Goal: Information Seeking & Learning: Learn about a topic

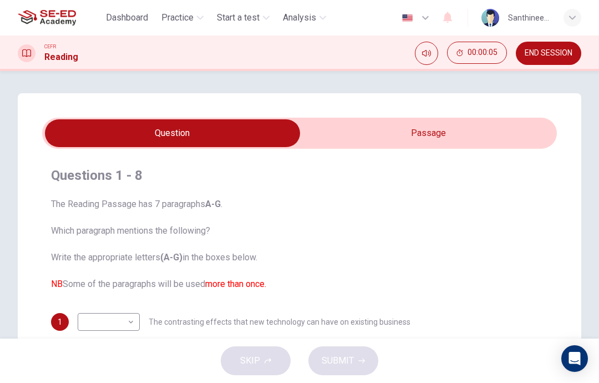
click at [473, 127] on input "checkbox" at bounding box center [172, 133] width 773 height 28
checkbox input "true"
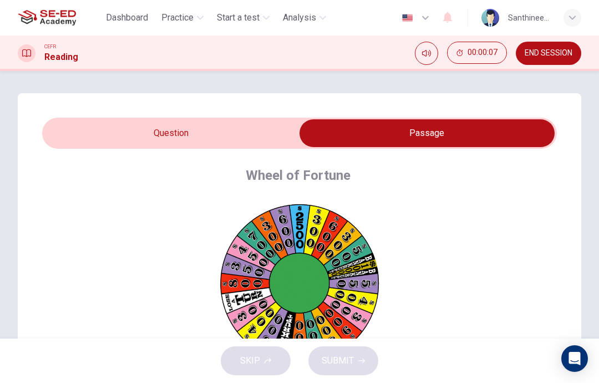
click at [558, 53] on span "END SESSION" at bounding box center [549, 53] width 48 height 9
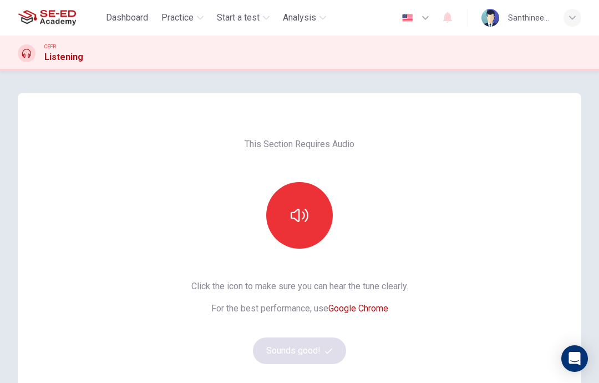
click at [268, 196] on div at bounding box center [300, 215] width 120 height 67
click at [301, 201] on button "button" at bounding box center [299, 215] width 67 height 67
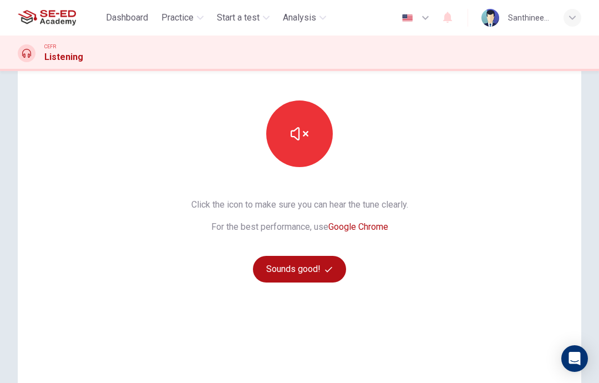
scroll to position [84, 0]
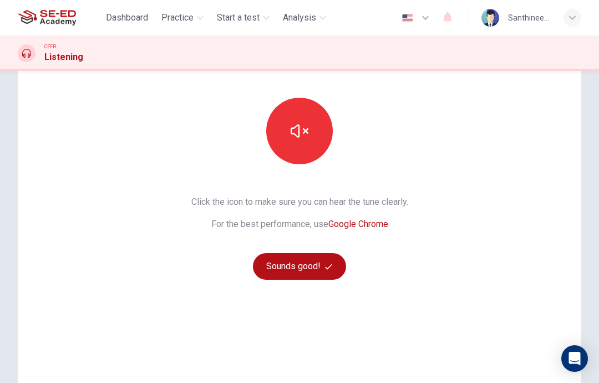
click at [313, 263] on button "Sounds good!" at bounding box center [299, 266] width 93 height 27
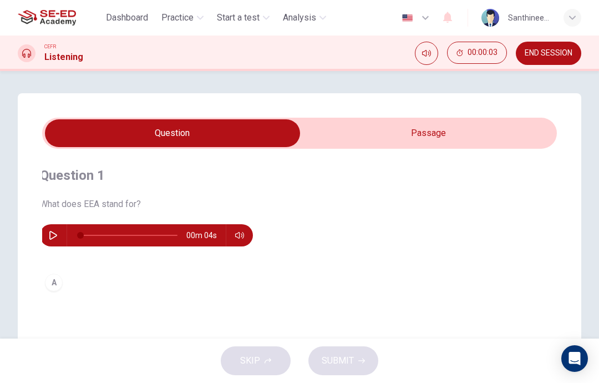
scroll to position [0, 0]
click at [51, 228] on button "button" at bounding box center [56, 235] width 18 height 22
type input "0"
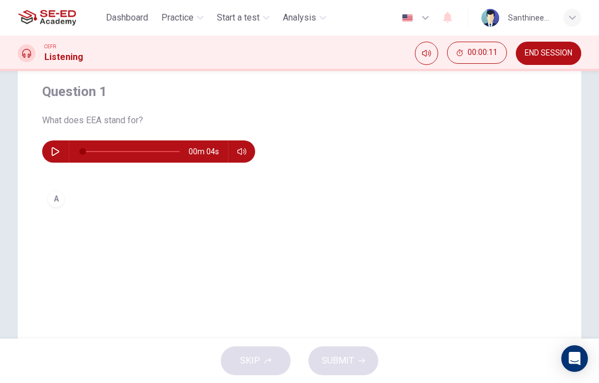
scroll to position [87, 0]
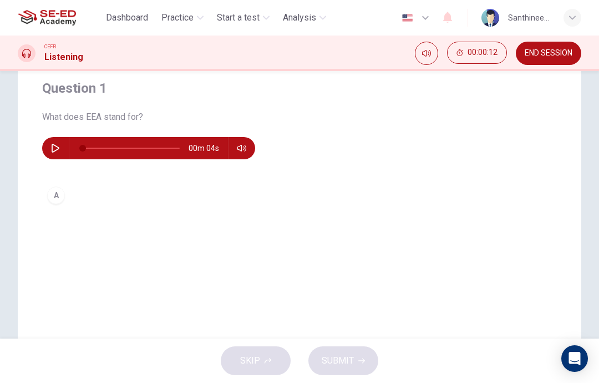
click at [60, 197] on div "A" at bounding box center [56, 195] width 18 height 18
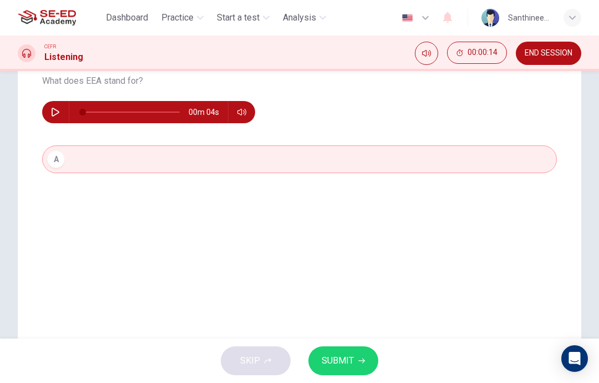
scroll to position [113, 0]
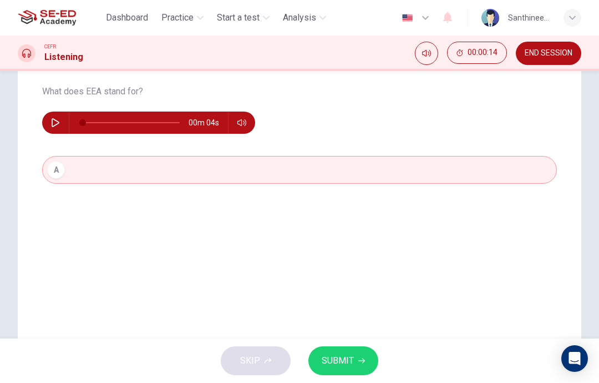
click at [352, 373] on button "SUBMIT" at bounding box center [344, 360] width 70 height 29
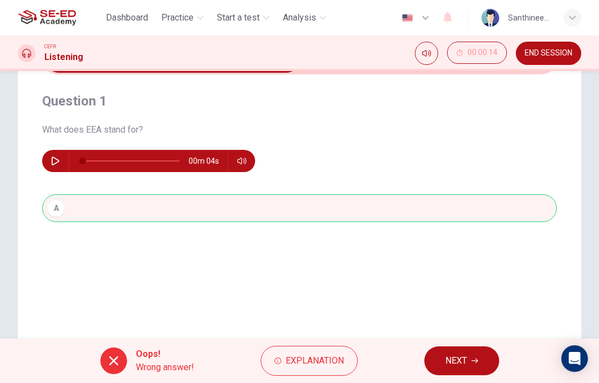
scroll to position [74, 0]
click at [475, 365] on button "NEXT" at bounding box center [462, 360] width 75 height 29
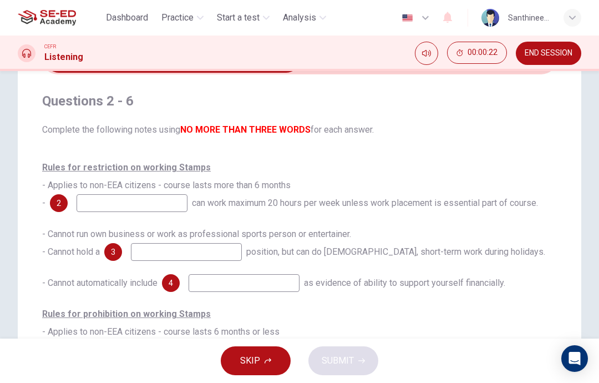
scroll to position [0, 0]
click at [246, 357] on span "SKIP" at bounding box center [250, 361] width 20 height 16
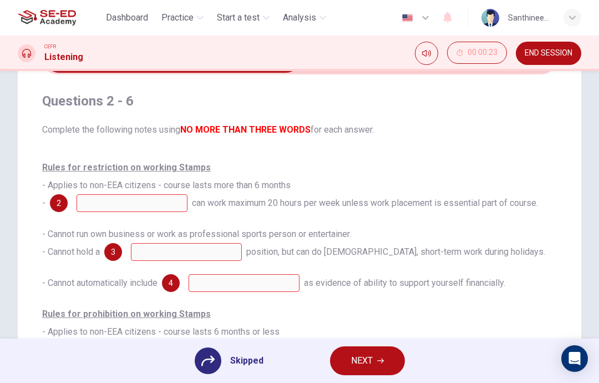
click at [376, 374] on button "NEXT" at bounding box center [367, 360] width 75 height 29
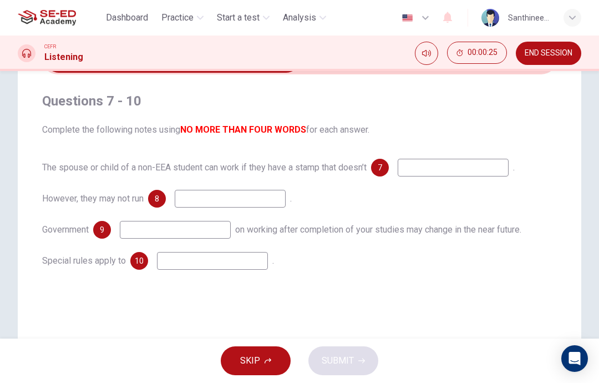
click at [245, 358] on span "SKIP" at bounding box center [250, 361] width 20 height 16
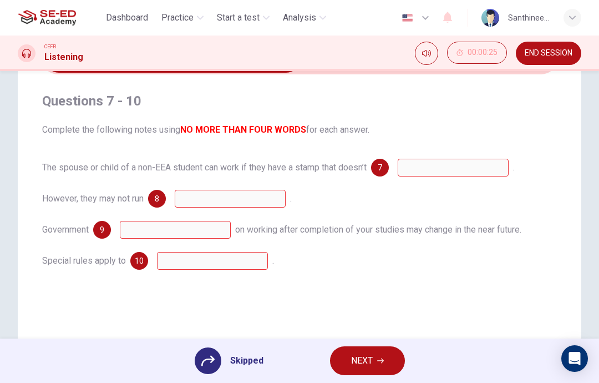
click at [367, 357] on span "NEXT" at bounding box center [362, 361] width 22 height 16
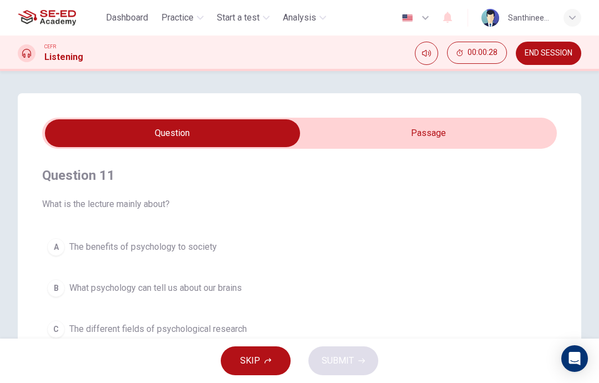
click at [400, 129] on input "checkbox" at bounding box center [172, 133] width 773 height 28
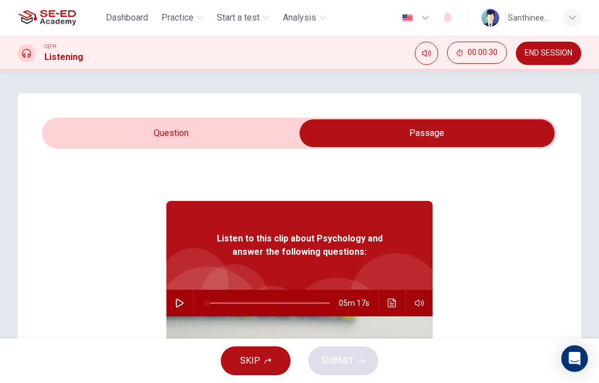
click at [210, 127] on input "checkbox" at bounding box center [427, 133] width 773 height 28
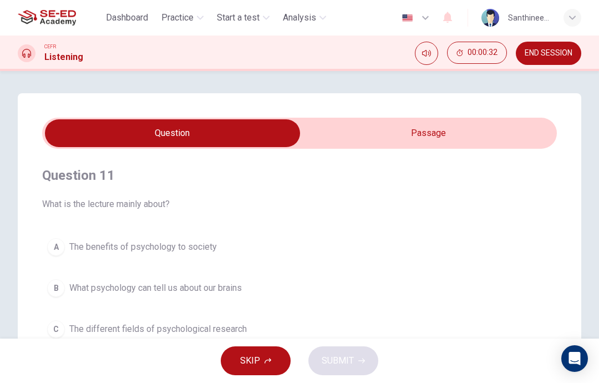
click at [378, 136] on input "checkbox" at bounding box center [172, 133] width 773 height 28
checkbox input "true"
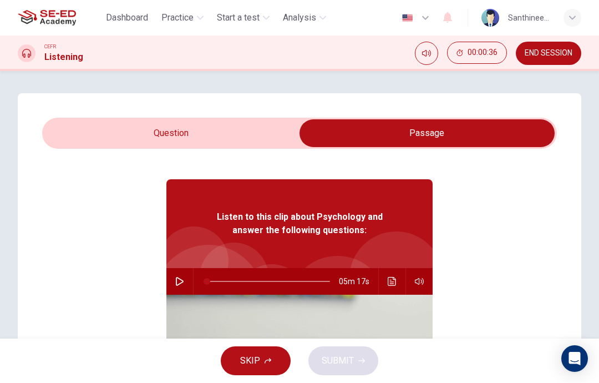
scroll to position [24, 0]
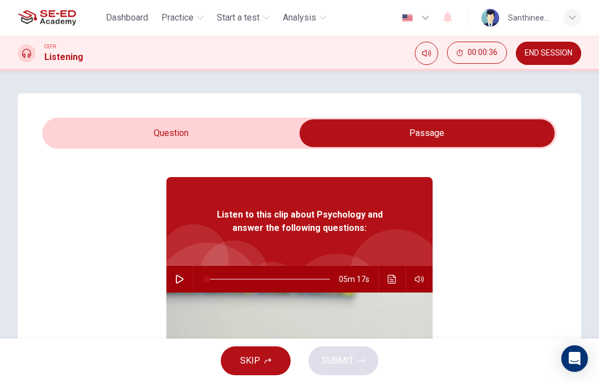
click at [176, 277] on icon "button" at bounding box center [179, 279] width 9 height 9
click at [184, 282] on button "button" at bounding box center [180, 279] width 18 height 27
click at [184, 284] on button "button" at bounding box center [180, 279] width 18 height 27
type input "34"
click at [146, 125] on input "checkbox" at bounding box center [427, 133] width 773 height 28
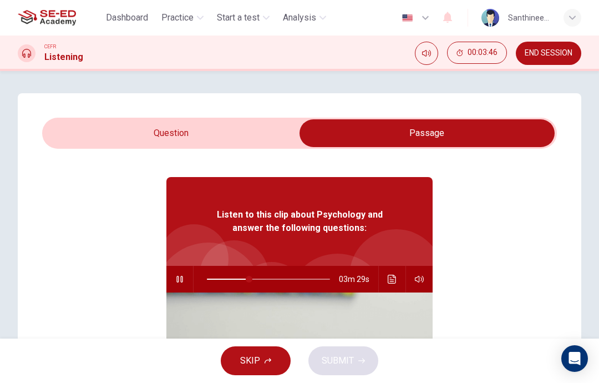
checkbox input "false"
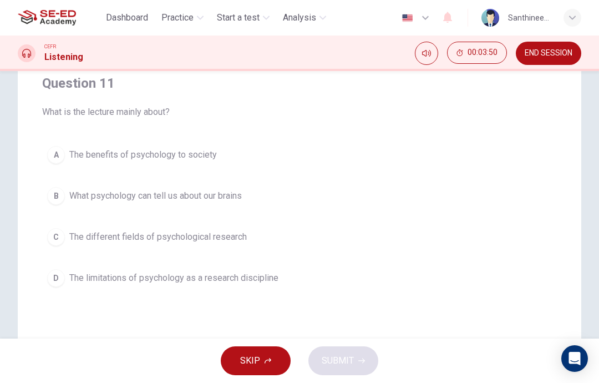
scroll to position [121, 0]
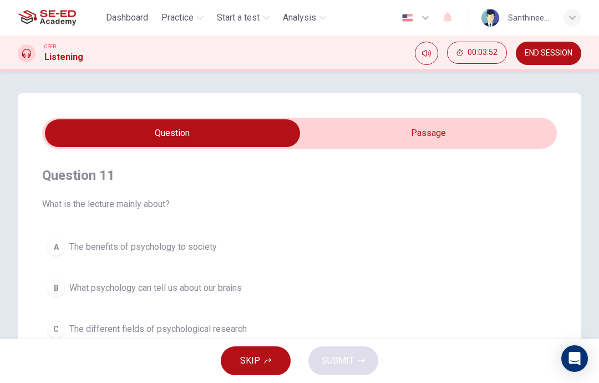
type input "36"
click at [366, 124] on input "checkbox" at bounding box center [172, 133] width 773 height 28
checkbox input "true"
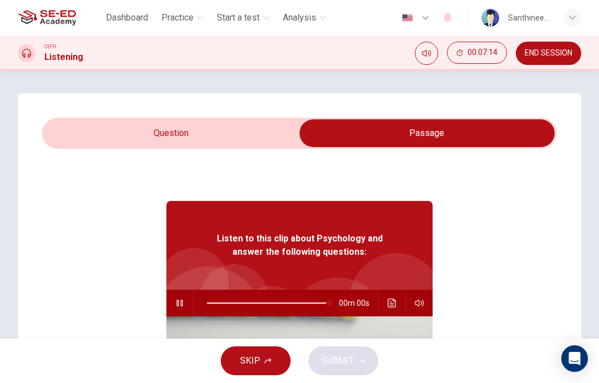
type input "0"
click at [244, 124] on input "checkbox" at bounding box center [427, 133] width 773 height 28
checkbox input "false"
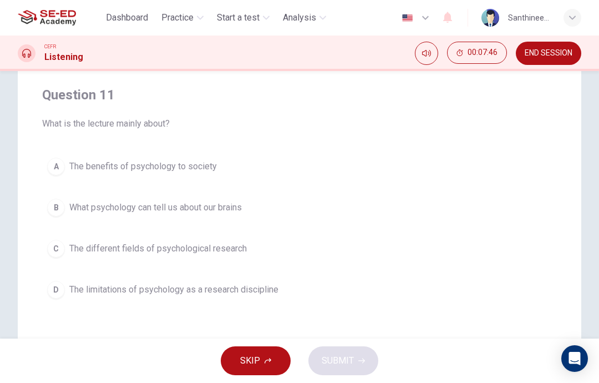
scroll to position [81, 0]
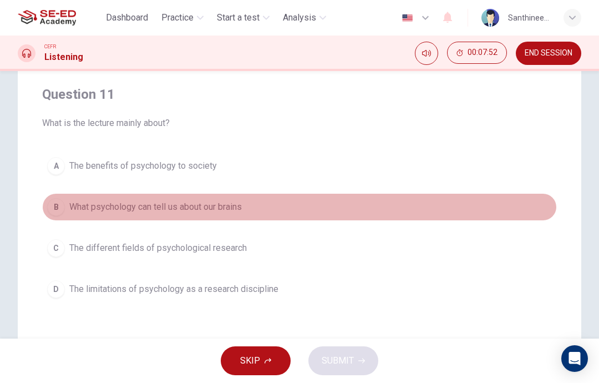
click at [226, 213] on span "What psychology can tell us about our brains" at bounding box center [155, 206] width 173 height 13
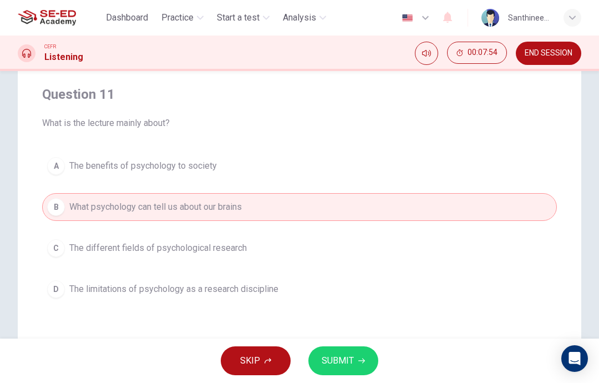
click at [356, 359] on button "SUBMIT" at bounding box center [344, 360] width 70 height 29
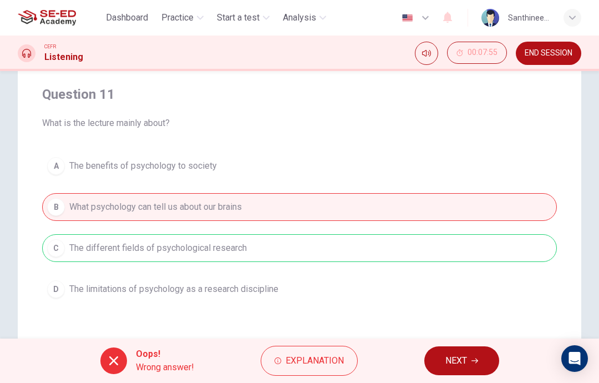
click at [469, 363] on button "NEXT" at bounding box center [462, 360] width 75 height 29
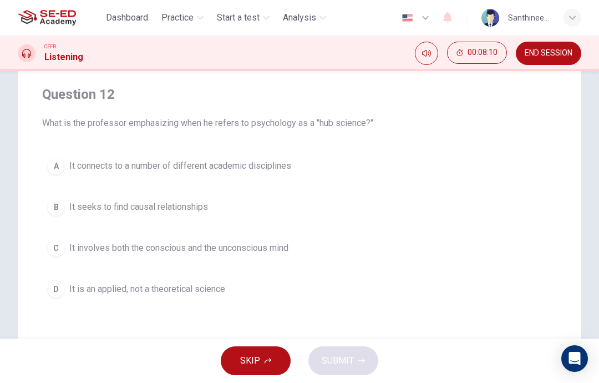
click at [221, 163] on span "It connects to a number of different academic disciplines" at bounding box center [180, 165] width 222 height 13
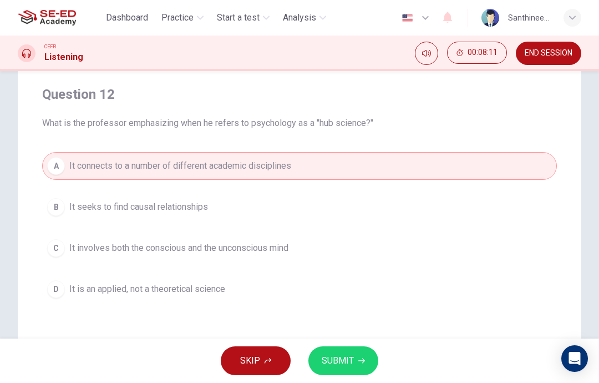
click at [209, 213] on button "B It seeks to find causal relationships" at bounding box center [299, 207] width 515 height 28
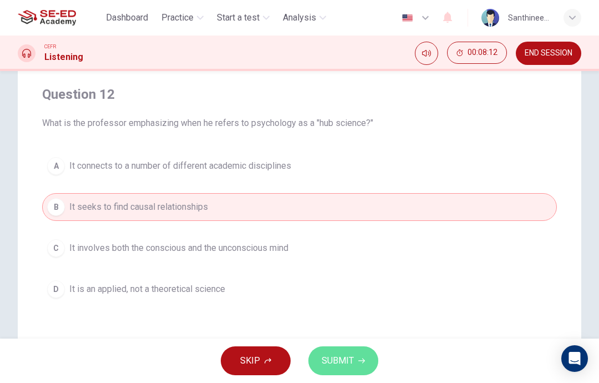
click at [338, 356] on span "SUBMIT" at bounding box center [338, 361] width 32 height 16
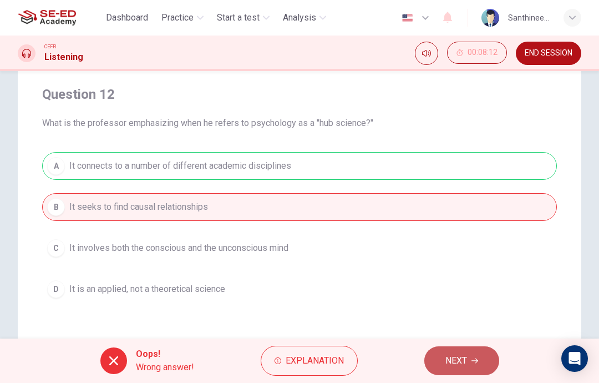
click at [464, 356] on span "NEXT" at bounding box center [457, 361] width 22 height 16
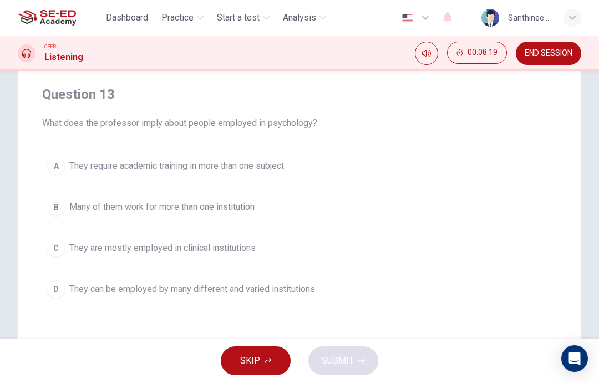
click at [255, 210] on span "Many of them work for more than one institution" at bounding box center [161, 206] width 185 height 13
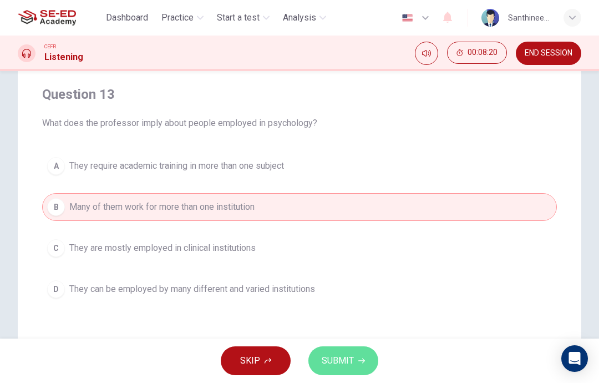
click at [369, 358] on button "SUBMIT" at bounding box center [344, 360] width 70 height 29
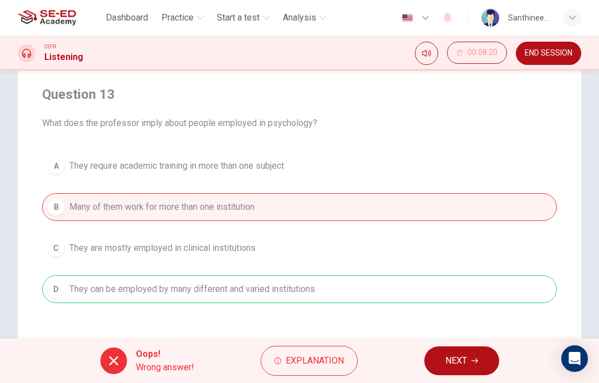
click at [457, 360] on span "NEXT" at bounding box center [457, 361] width 22 height 16
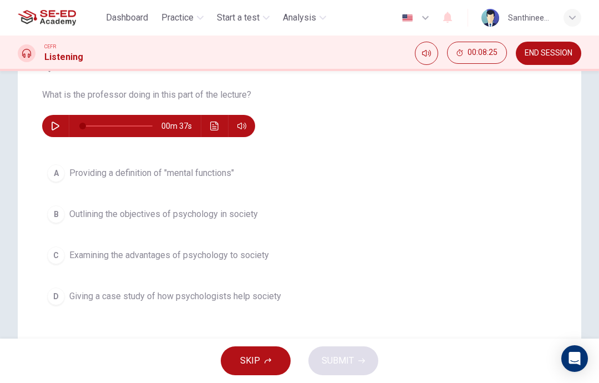
scroll to position [105, 0]
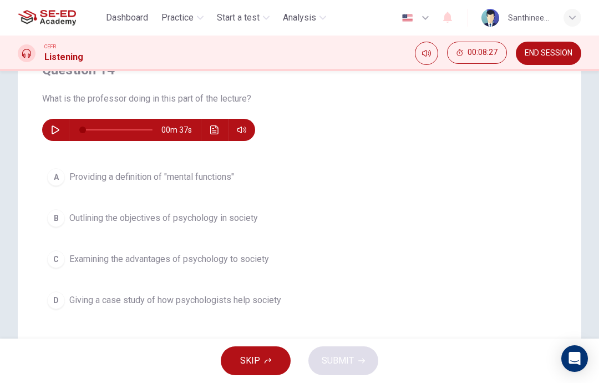
click at [61, 128] on button "button" at bounding box center [56, 130] width 18 height 22
click at [191, 269] on button "C Examining the advantages of psychology to society" at bounding box center [299, 259] width 515 height 28
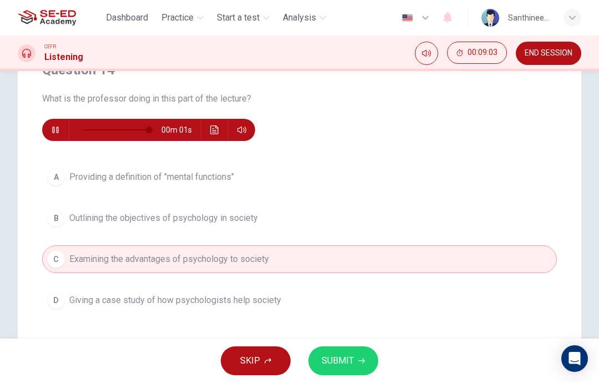
click at [355, 361] on button "SUBMIT" at bounding box center [344, 360] width 70 height 29
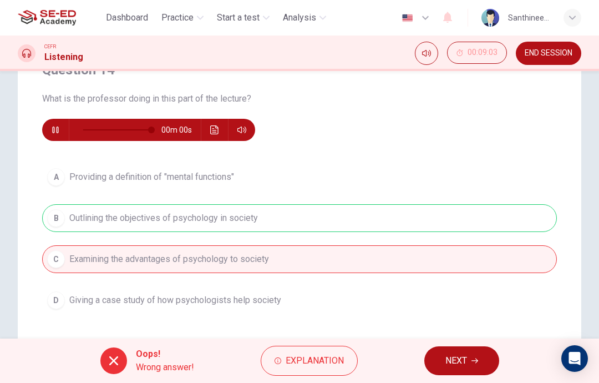
type input "0"
click at [457, 365] on span "NEXT" at bounding box center [457, 361] width 22 height 16
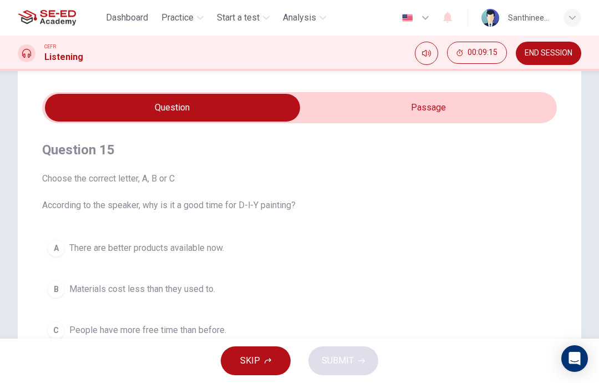
scroll to position [21, 0]
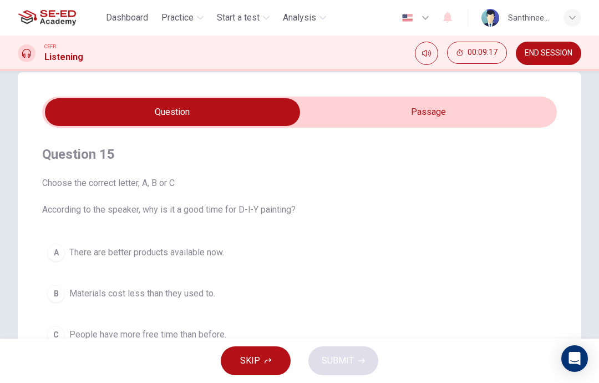
click at [422, 108] on input "checkbox" at bounding box center [172, 112] width 773 height 28
checkbox input "true"
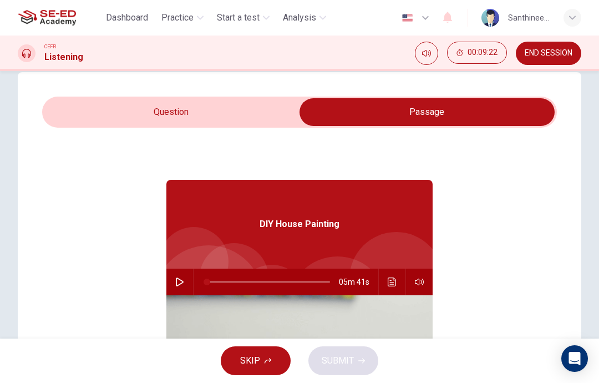
click at [181, 284] on icon "button" at bounding box center [180, 281] width 8 height 9
click at [192, 271] on div "04m 45s" at bounding box center [299, 282] width 266 height 27
click at [182, 281] on icon "button" at bounding box center [179, 281] width 9 height 9
click at [181, 285] on icon "button" at bounding box center [179, 281] width 9 height 9
type input "0"
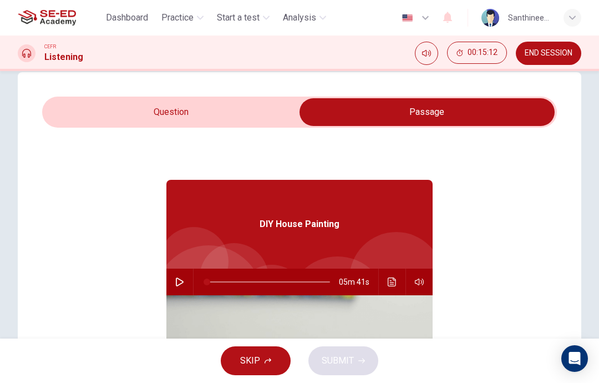
click at [137, 124] on input "checkbox" at bounding box center [427, 112] width 773 height 28
checkbox input "false"
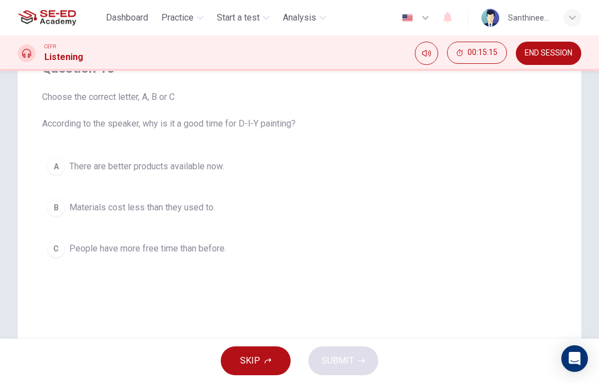
scroll to position [100, 0]
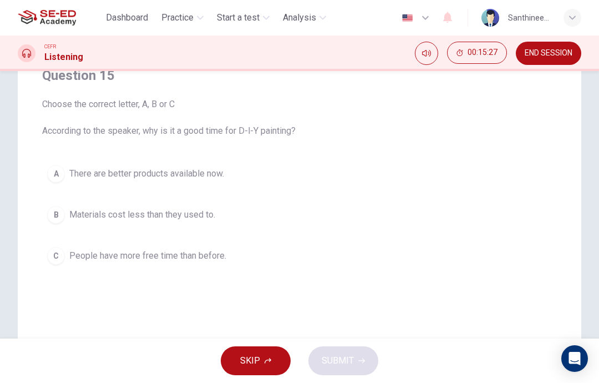
click at [194, 211] on span "Materials cost less than they used to." at bounding box center [142, 214] width 146 height 13
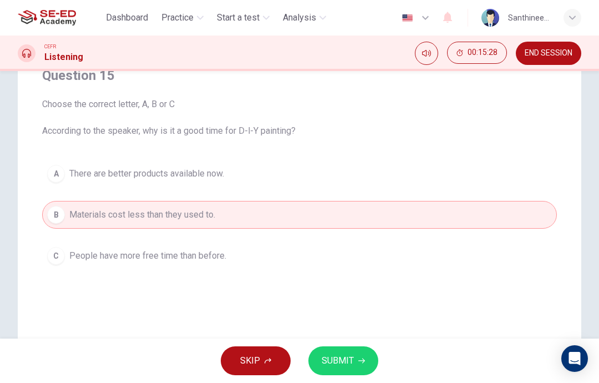
click at [355, 351] on button "SUBMIT" at bounding box center [344, 360] width 70 height 29
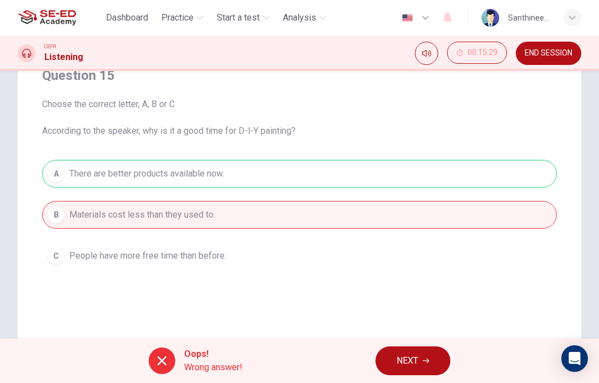
click at [415, 349] on button "NEXT" at bounding box center [413, 360] width 75 height 29
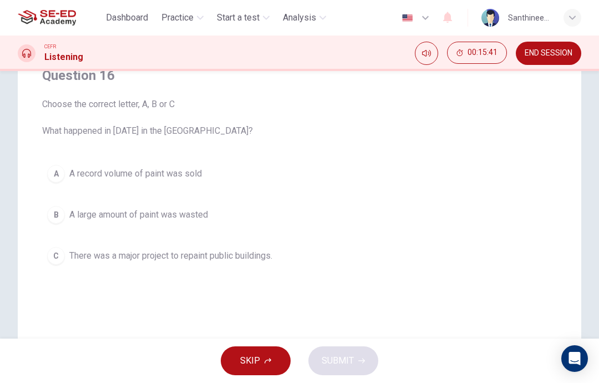
click at [258, 259] on span "There was a major project to repaint public buildings." at bounding box center [170, 255] width 203 height 13
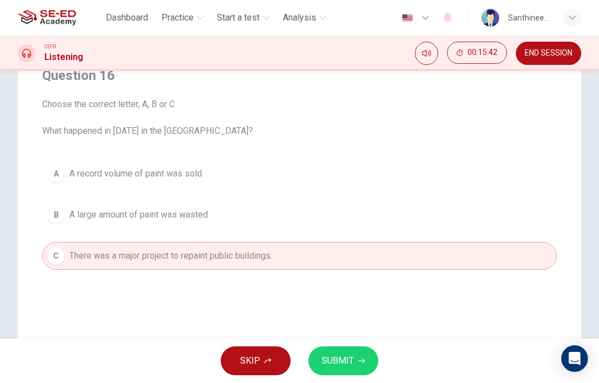
click at [353, 365] on span "SUBMIT" at bounding box center [338, 361] width 32 height 16
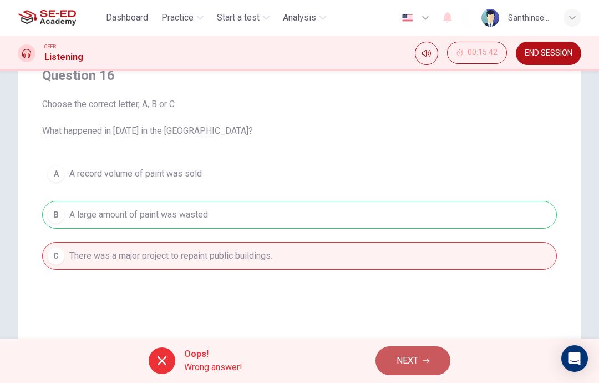
click at [421, 362] on button "NEXT" at bounding box center [413, 360] width 75 height 29
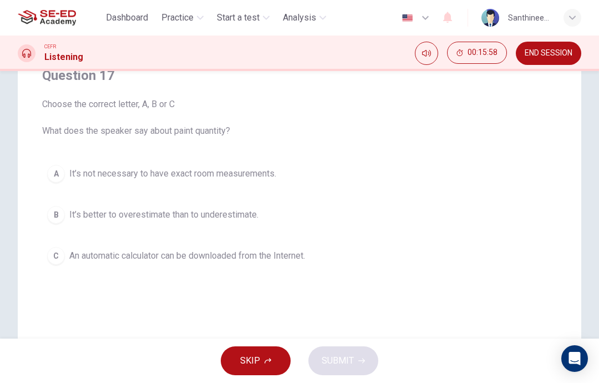
click at [275, 160] on button "A It’s not necessary to have exact room measurements." at bounding box center [299, 174] width 515 height 28
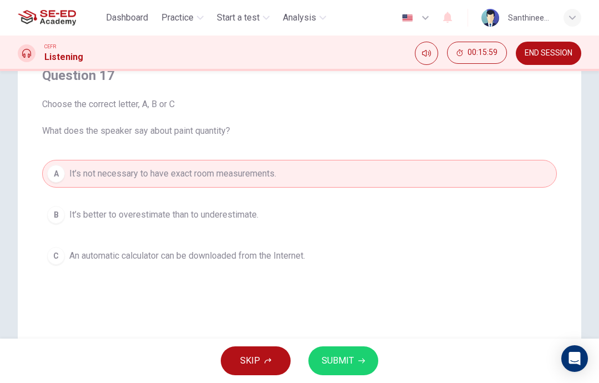
click at [364, 363] on icon "button" at bounding box center [362, 360] width 7 height 7
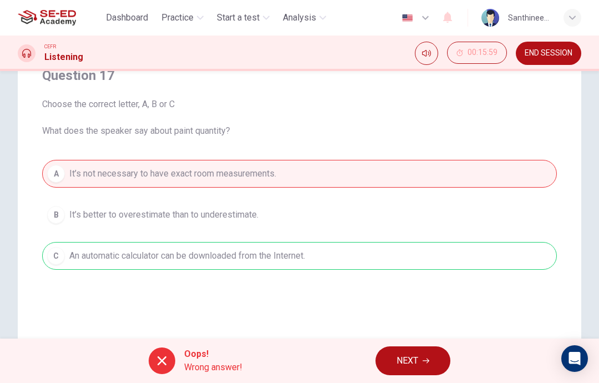
click at [416, 365] on span "NEXT" at bounding box center [408, 361] width 22 height 16
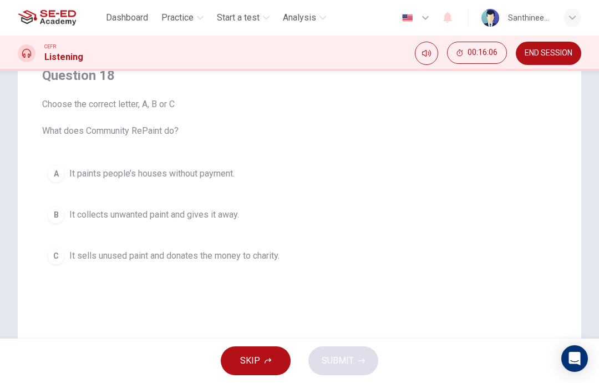
click at [284, 267] on button "C It sells unused paint and donates the money to charity." at bounding box center [299, 256] width 515 height 28
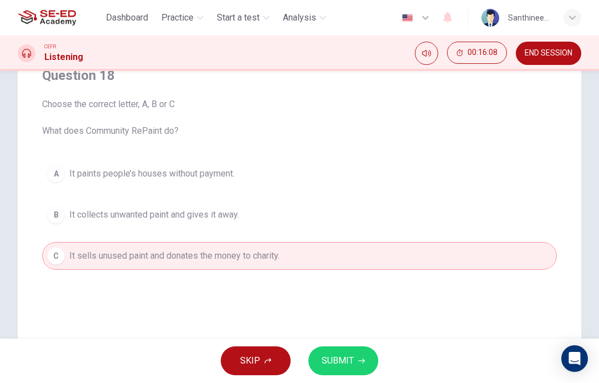
click at [352, 349] on button "SUBMIT" at bounding box center [344, 360] width 70 height 29
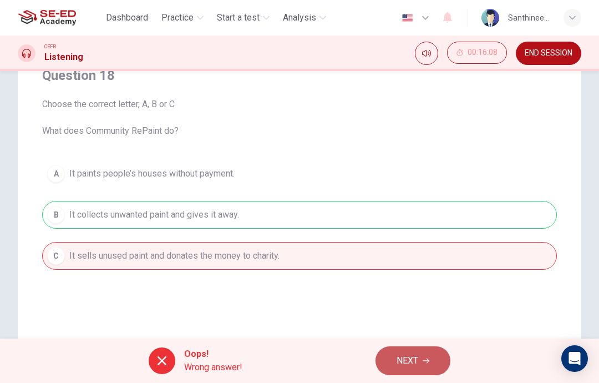
click at [412, 361] on span "NEXT" at bounding box center [408, 361] width 22 height 16
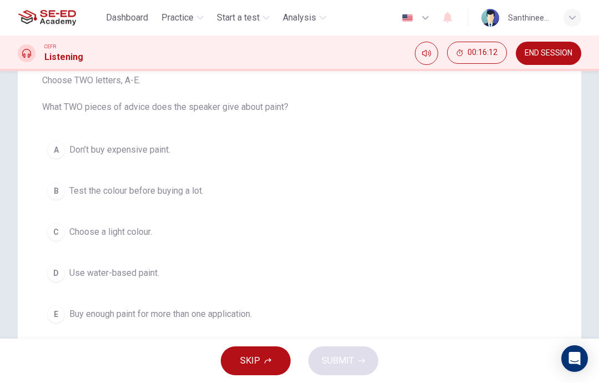
scroll to position [133, 0]
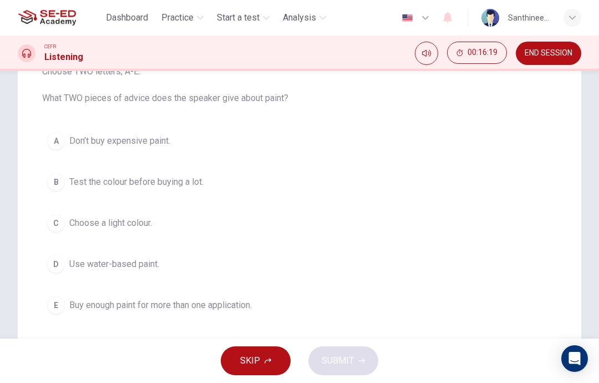
click at [236, 188] on button "B Test the colour before buying a lot." at bounding box center [299, 182] width 515 height 28
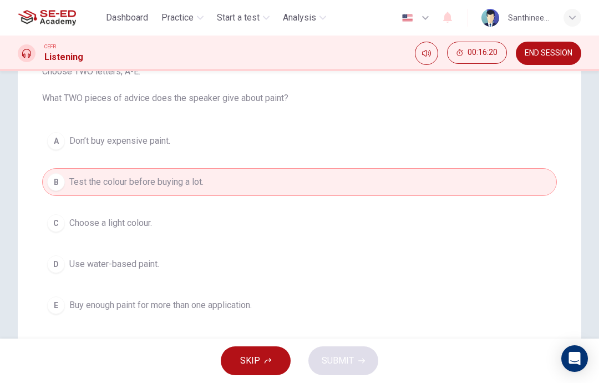
click at [185, 259] on button "D Use water-based paint." at bounding box center [299, 264] width 515 height 28
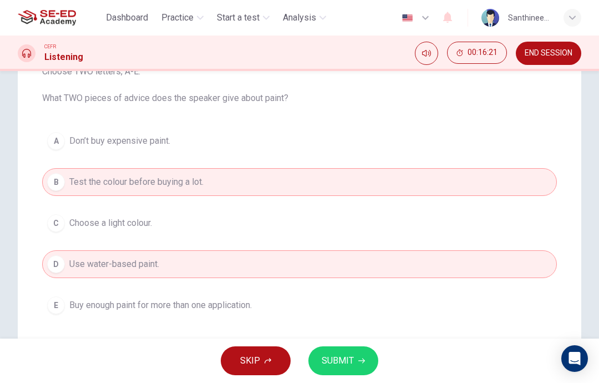
click at [361, 367] on button "SUBMIT" at bounding box center [344, 360] width 70 height 29
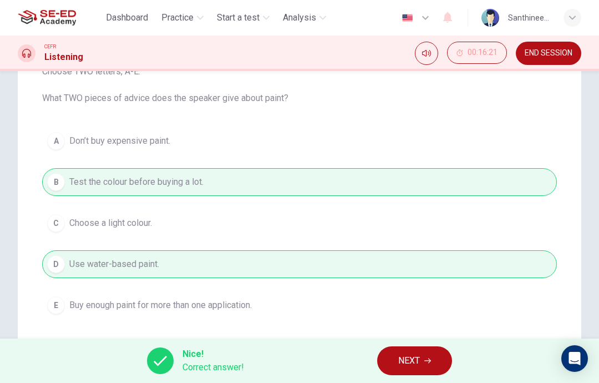
click at [386, 373] on button "NEXT" at bounding box center [414, 360] width 75 height 29
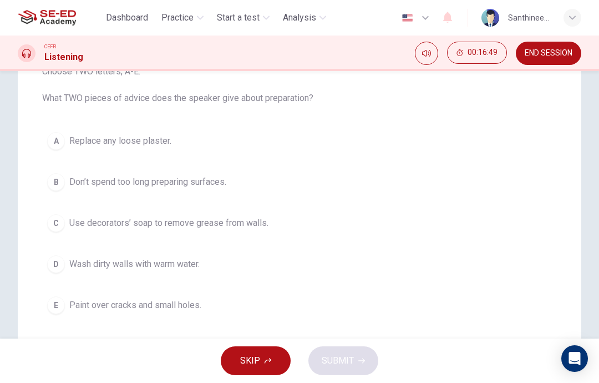
click at [153, 303] on span "Paint over cracks and small holes." at bounding box center [135, 305] width 132 height 13
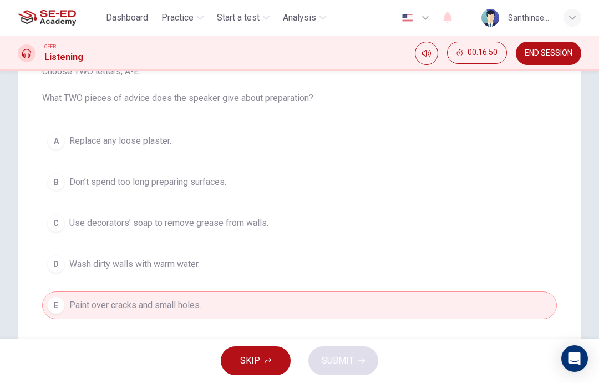
click at [230, 180] on button "B Don’t spend too long preparing surfaces." at bounding box center [299, 182] width 515 height 28
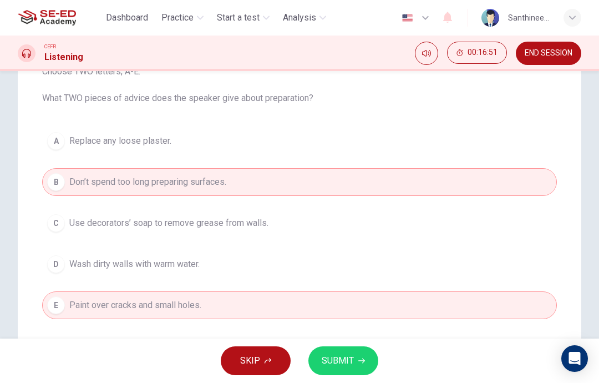
click at [350, 363] on span "SUBMIT" at bounding box center [338, 361] width 32 height 16
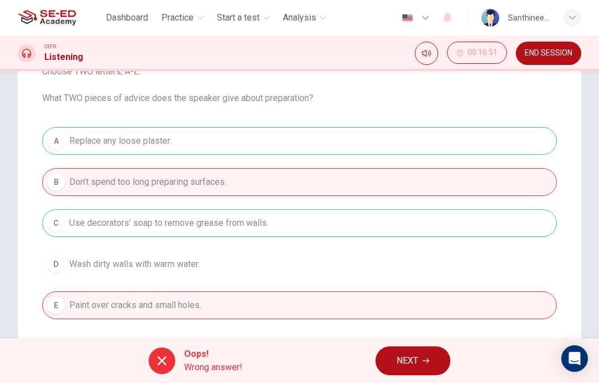
click at [433, 362] on button "NEXT" at bounding box center [413, 360] width 75 height 29
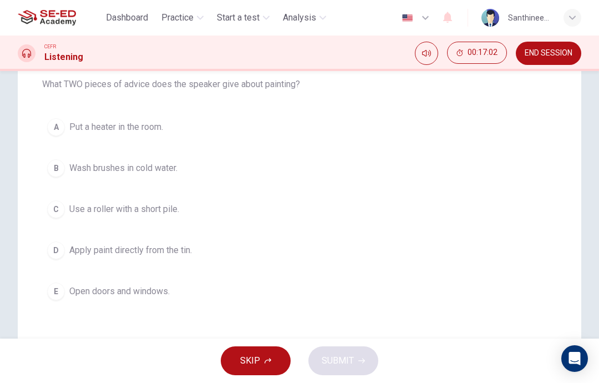
scroll to position [146, 0]
click at [171, 169] on span "Wash brushes in cold water." at bounding box center [123, 168] width 108 height 13
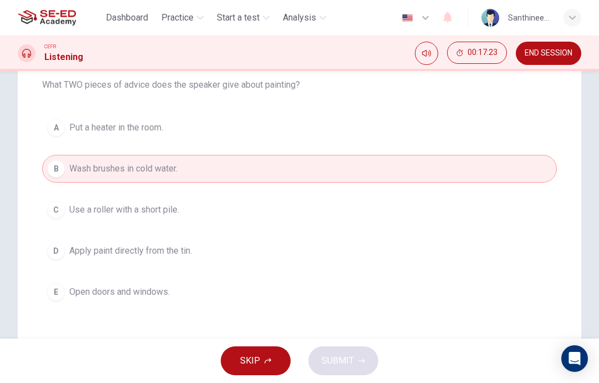
click at [194, 132] on button "A Put a heater in the room." at bounding box center [299, 128] width 515 height 28
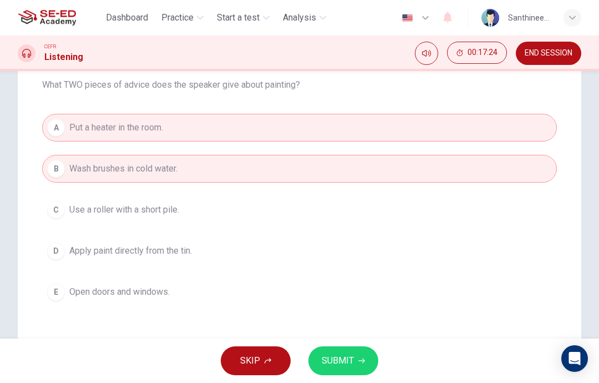
click at [349, 355] on span "SUBMIT" at bounding box center [338, 361] width 32 height 16
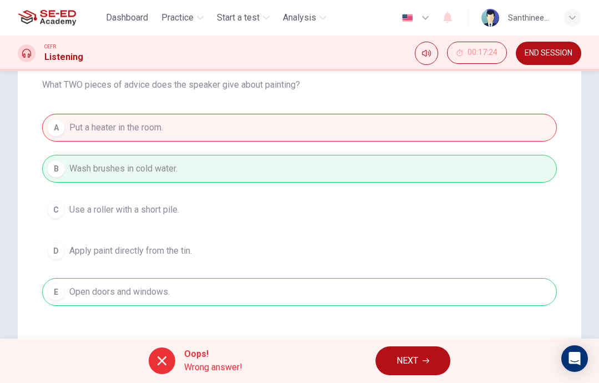
click at [410, 357] on span "NEXT" at bounding box center [408, 361] width 22 height 16
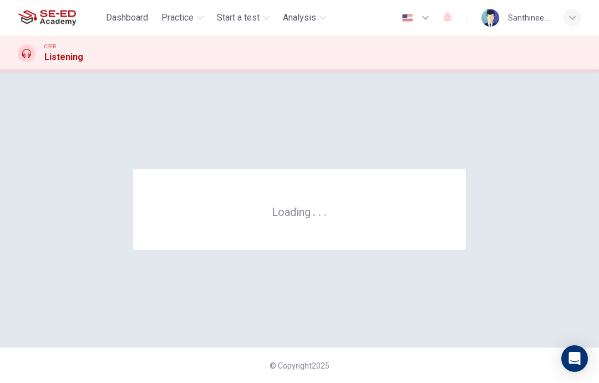
scroll to position [0, 0]
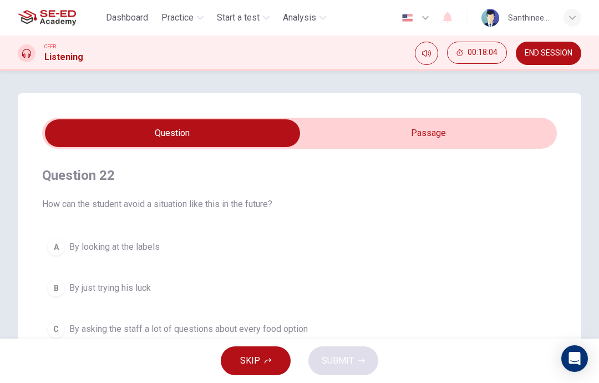
click at [367, 134] on input "checkbox" at bounding box center [172, 133] width 773 height 28
checkbox input "true"
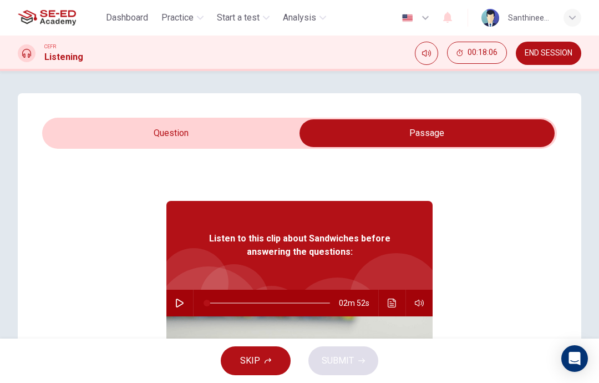
click at [174, 296] on button "button" at bounding box center [180, 303] width 18 height 27
type input "0"
click at [108, 131] on input "checkbox" at bounding box center [427, 133] width 773 height 28
checkbox input "false"
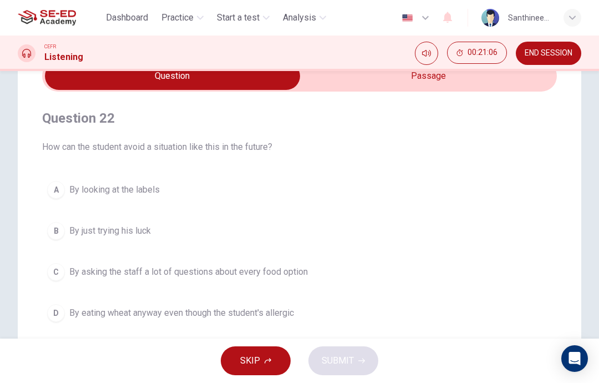
scroll to position [60, 0]
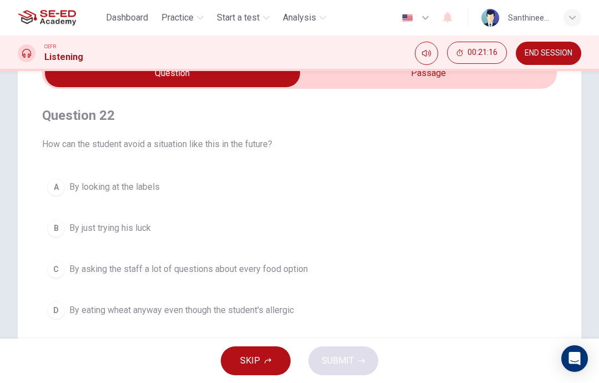
click at [62, 269] on div "C" at bounding box center [56, 269] width 18 height 18
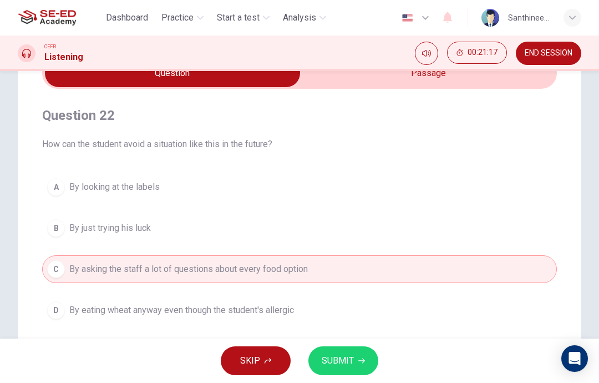
click at [350, 367] on span "SUBMIT" at bounding box center [338, 361] width 32 height 16
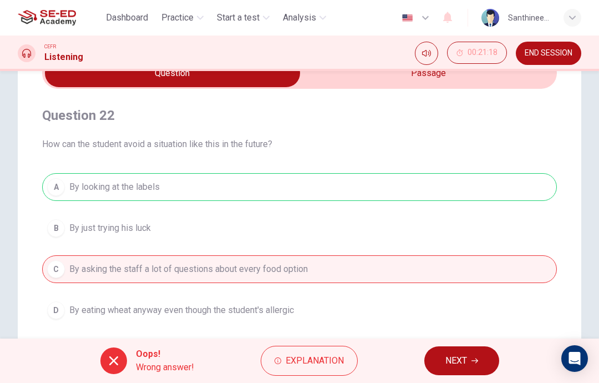
click at [453, 366] on span "NEXT" at bounding box center [457, 361] width 22 height 16
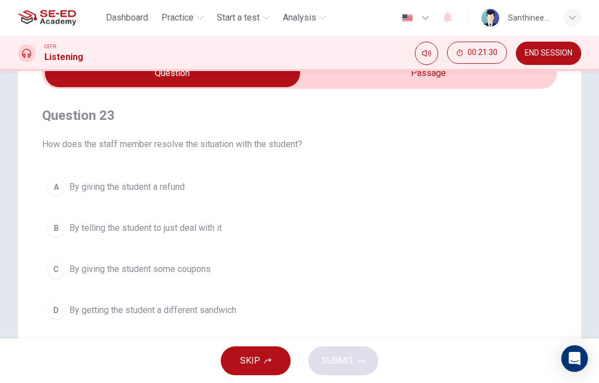
click at [167, 266] on span "By giving the student some coupons" at bounding box center [140, 269] width 142 height 13
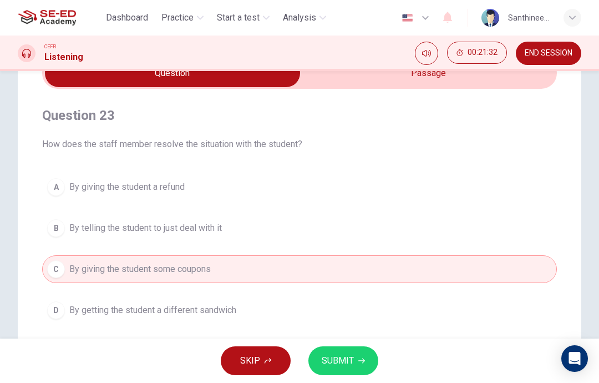
click at [194, 311] on span "By getting the student a different sandwich" at bounding box center [152, 310] width 167 height 13
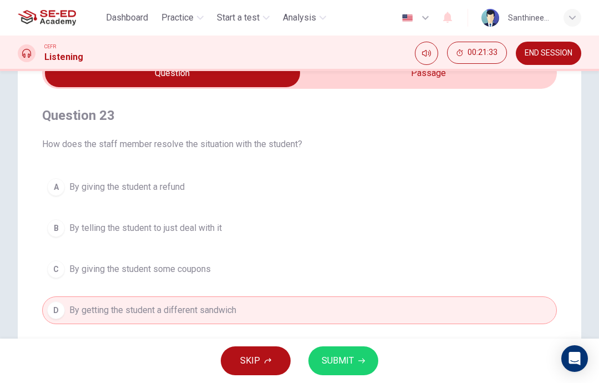
click at [346, 352] on button "SUBMIT" at bounding box center [344, 360] width 70 height 29
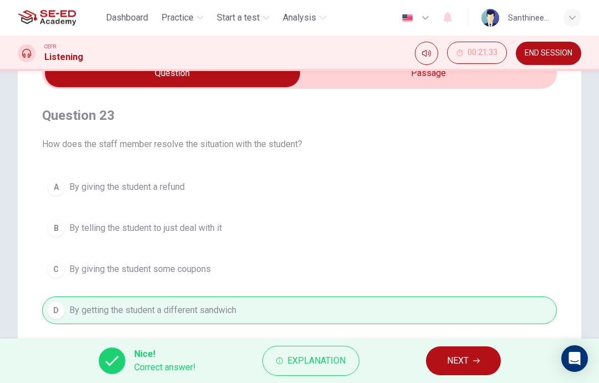
click at [455, 360] on span "NEXT" at bounding box center [458, 361] width 22 height 16
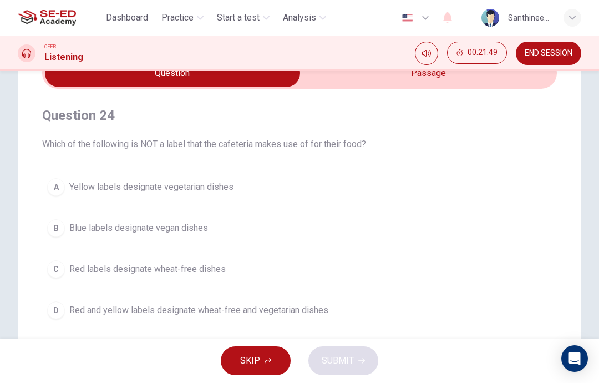
click at [229, 306] on span "Red and yellow labels designate wheat-free and vegetarian dishes" at bounding box center [198, 310] width 259 height 13
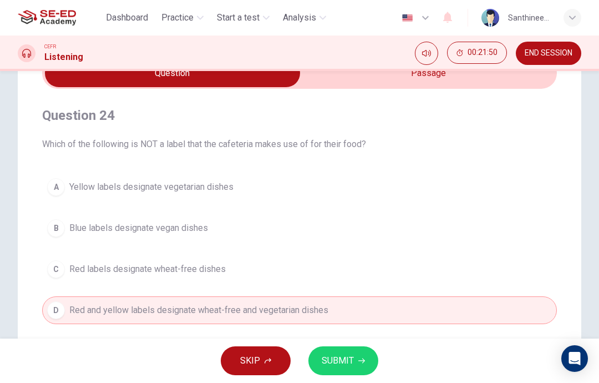
click at [337, 371] on button "SUBMIT" at bounding box center [344, 360] width 70 height 29
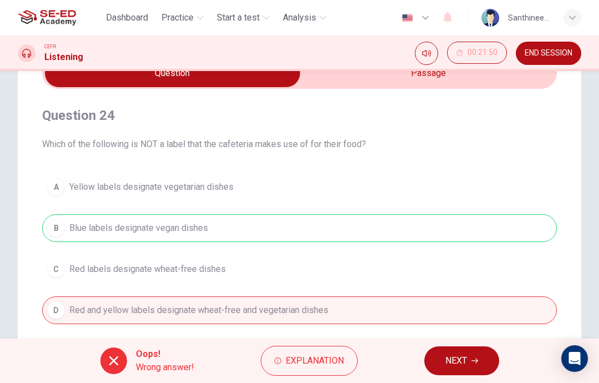
click at [476, 364] on icon "button" at bounding box center [475, 360] width 7 height 7
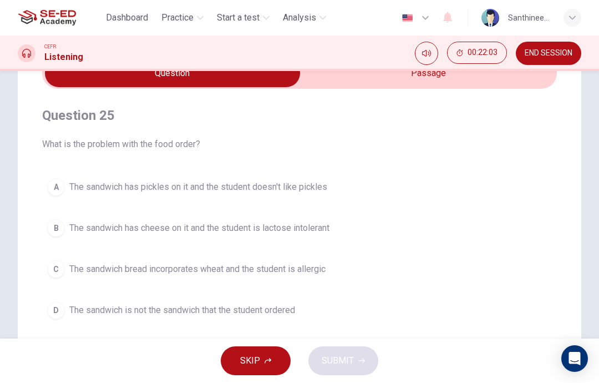
click at [189, 317] on button "D The sandwich is not the sandwich that the student ordered" at bounding box center [299, 310] width 515 height 28
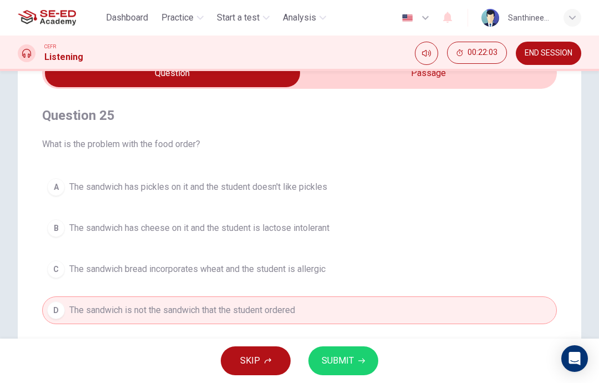
click at [340, 364] on span "SUBMIT" at bounding box center [338, 361] width 32 height 16
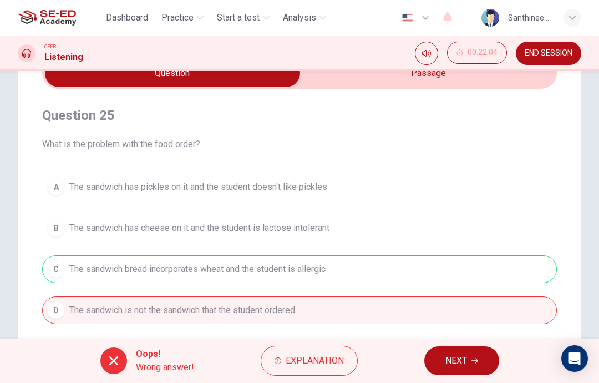
click at [471, 374] on button "NEXT" at bounding box center [462, 360] width 75 height 29
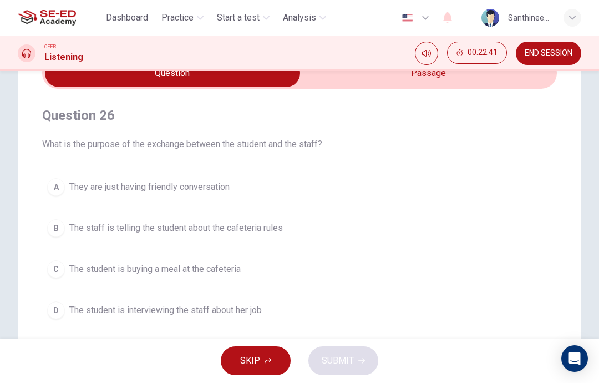
click at [204, 305] on span "The student is interviewing the staff about her job" at bounding box center [165, 310] width 193 height 13
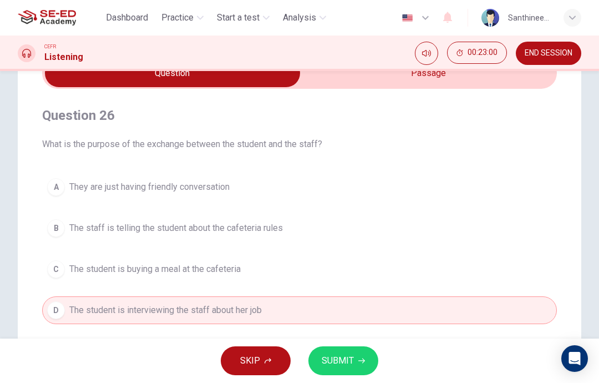
click at [268, 231] on span "The staff is telling the student about the cafeteria rules" at bounding box center [176, 227] width 214 height 13
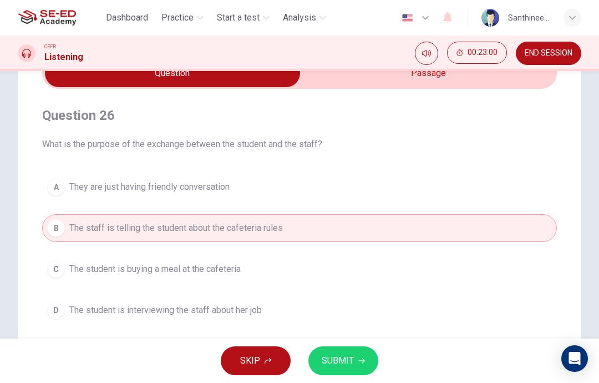
click at [352, 361] on span "SUBMIT" at bounding box center [338, 361] width 32 height 16
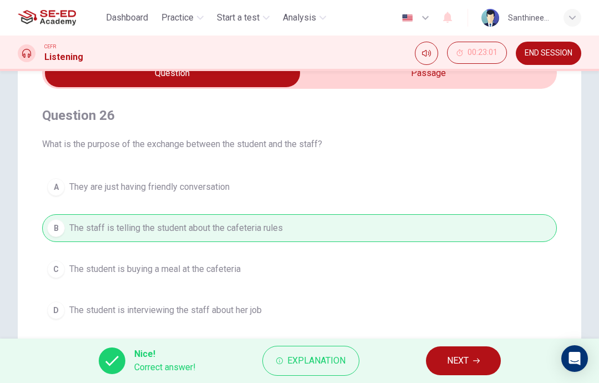
click at [457, 360] on span "NEXT" at bounding box center [458, 361] width 22 height 16
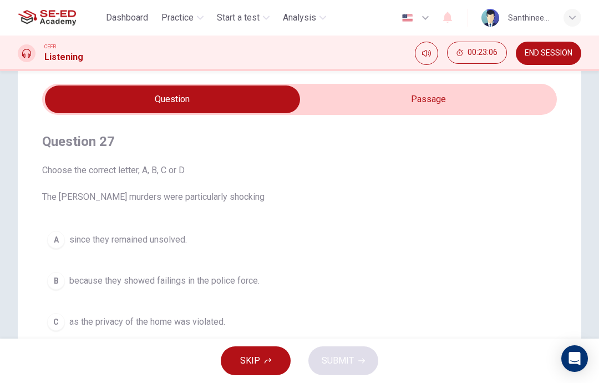
scroll to position [31, 0]
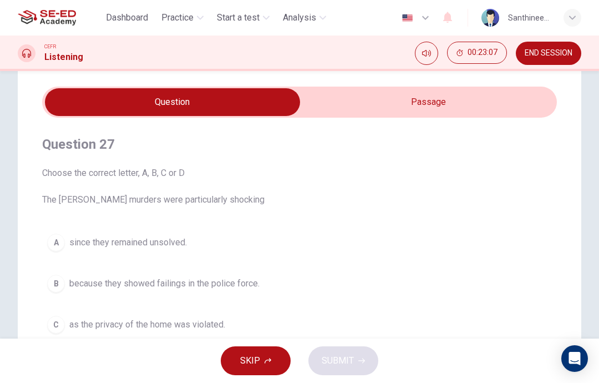
click at [337, 110] on input "checkbox" at bounding box center [172, 102] width 773 height 28
checkbox input "true"
